Goal: Book appointment/travel/reservation

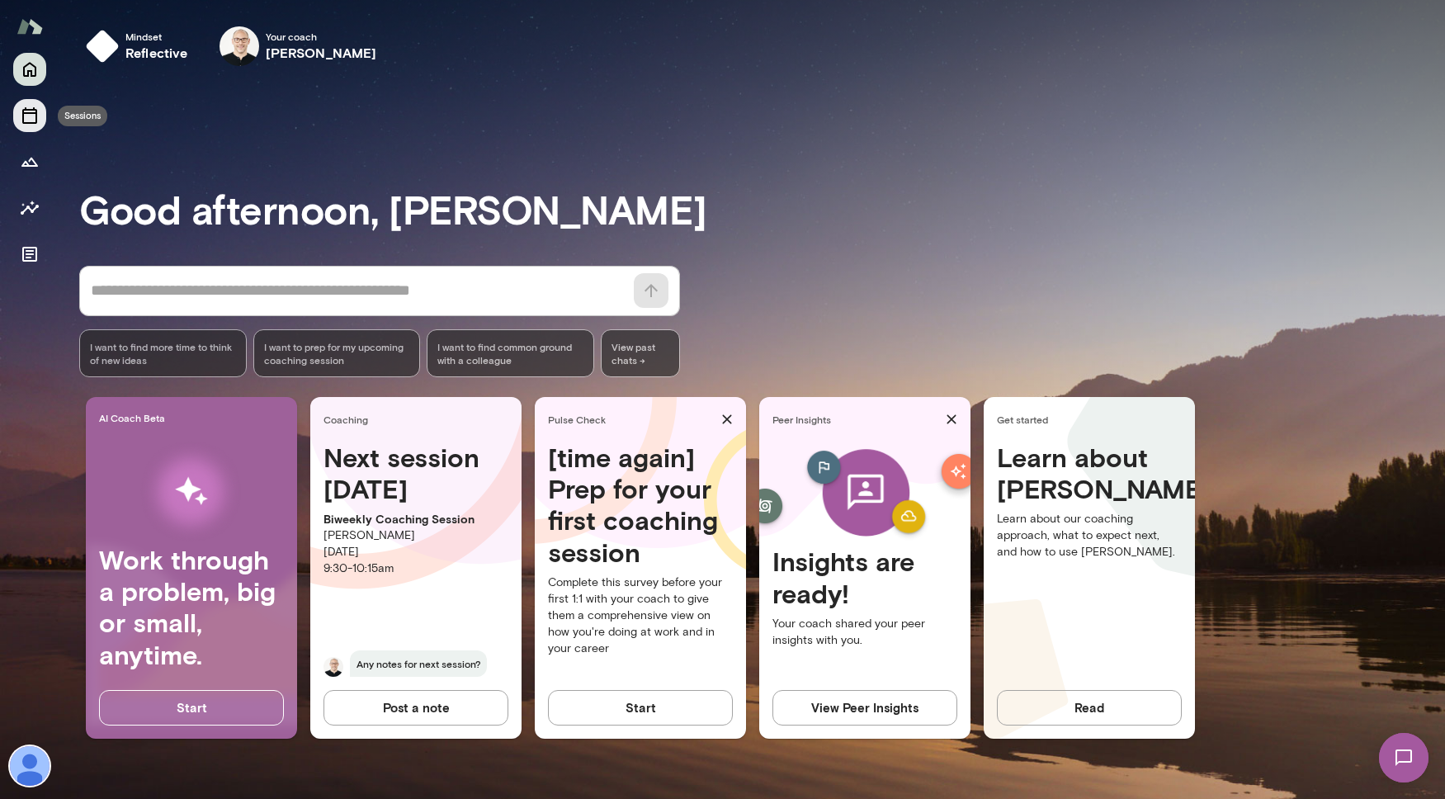
click at [30, 121] on icon "Sessions" at bounding box center [30, 116] width 20 height 20
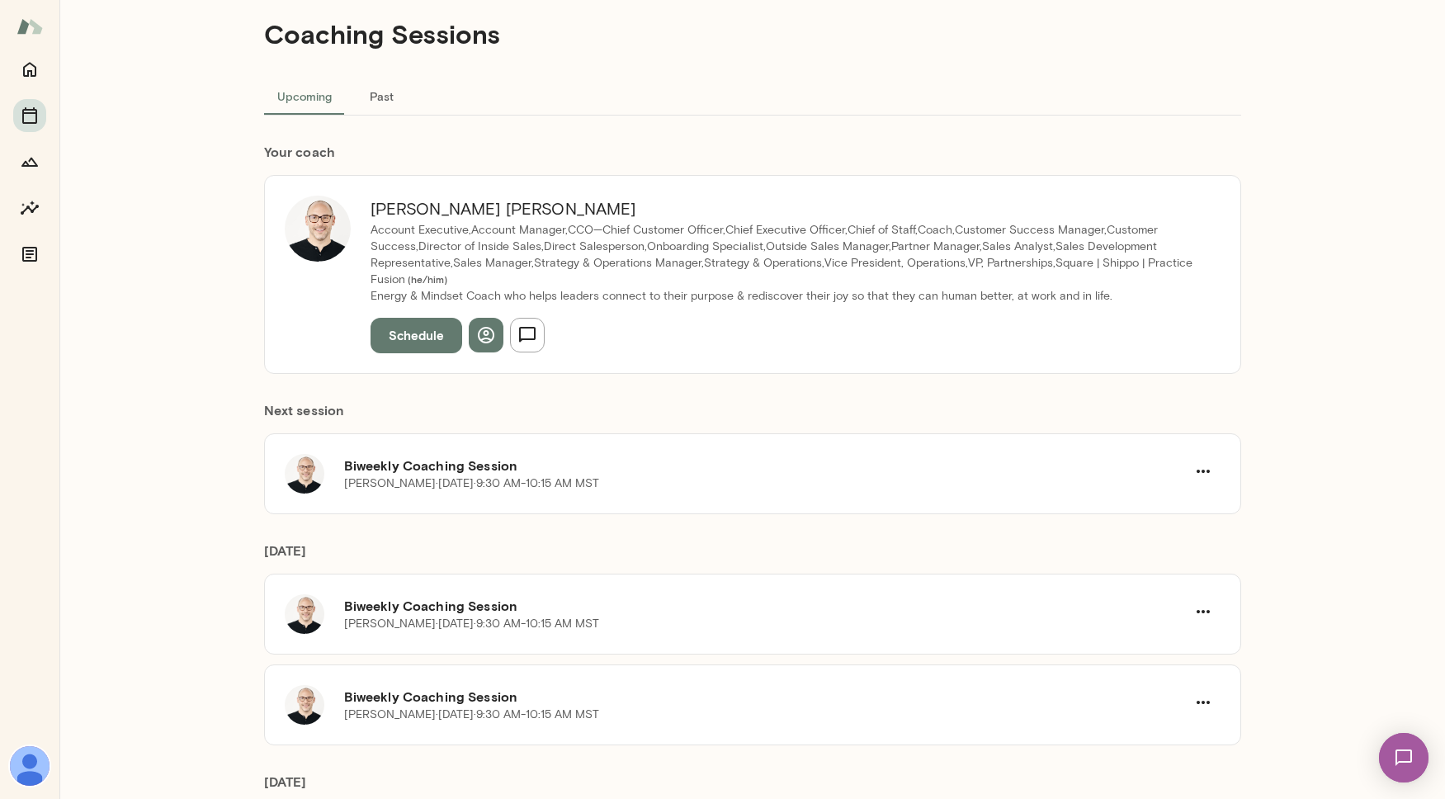
scroll to position [42, 0]
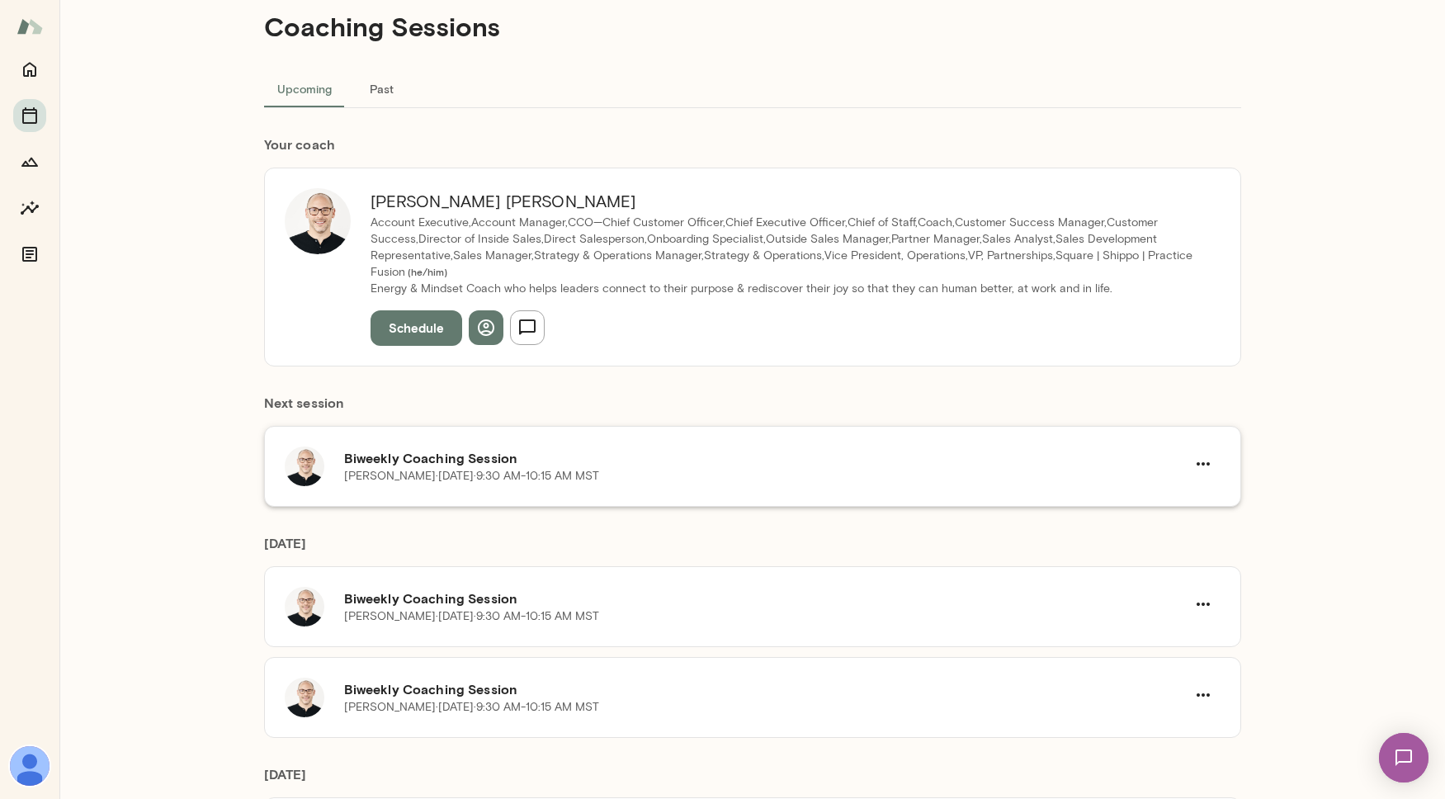
click at [379, 454] on h6 "Biweekly Coaching Session" at bounding box center [765, 458] width 842 height 20
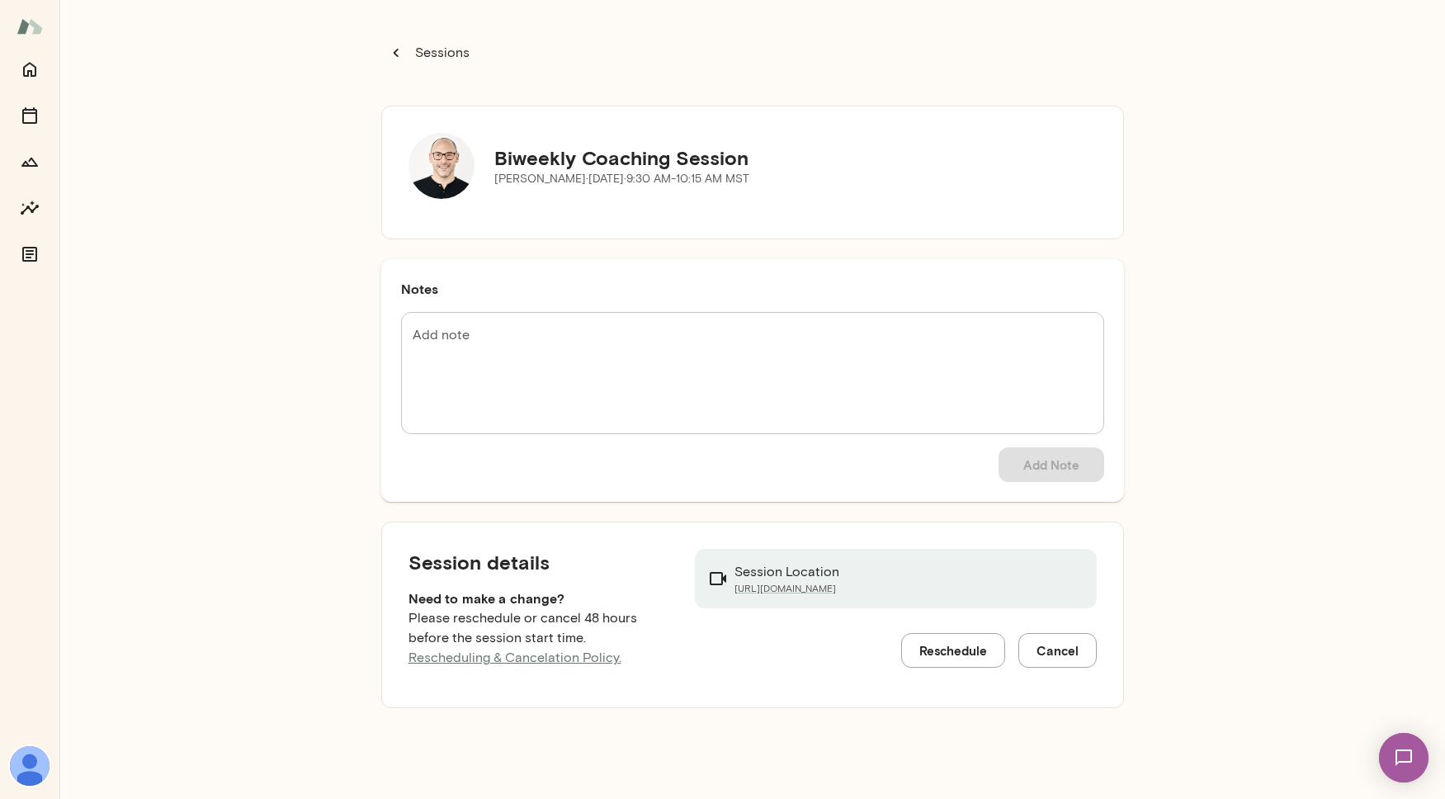
click at [945, 653] on button "Reschedule" at bounding box center [953, 650] width 104 height 35
